Goal: Information Seeking & Learning: Learn about a topic

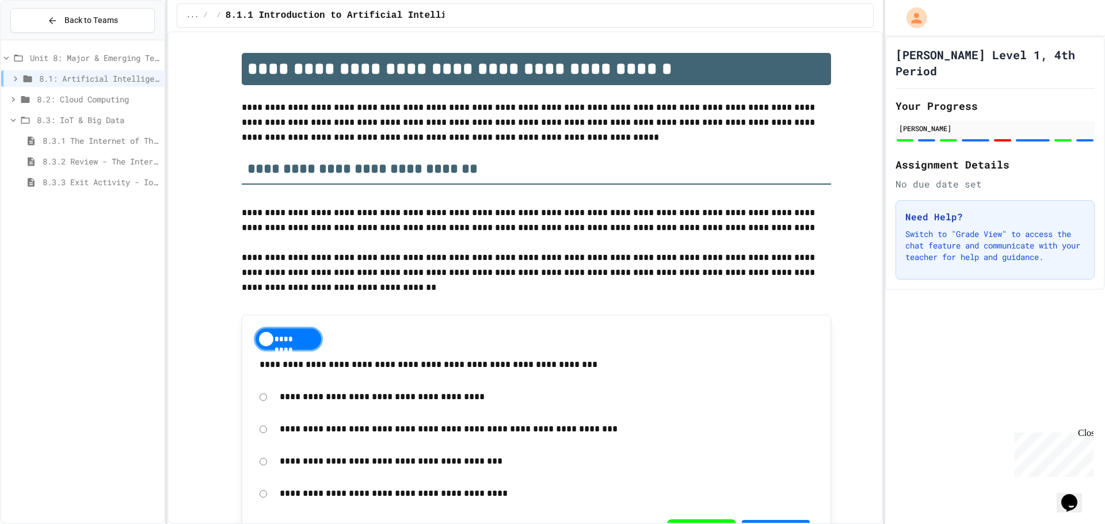
click at [8, 122] on icon at bounding box center [13, 120] width 10 height 10
click at [61, 158] on div "Unit 8: Major & Emerging Technologies 8.1: Artificial Intelligence Basics 8.2: …" at bounding box center [82, 282] width 163 height 474
click at [63, 155] on div "Unit 8: Major & Emerging Technologies 8.1: Artificial Intelligence Basics 8.2: …" at bounding box center [82, 282] width 163 height 474
click at [31, 181] on div "Unit 8: Major & Emerging Technologies 8.1: Artificial Intelligence Basics 8.2: …" at bounding box center [82, 282] width 163 height 474
